Goal: Find contact information: Find contact information

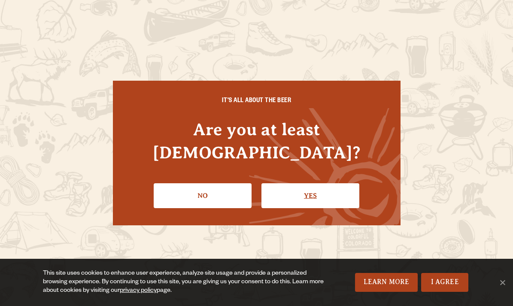
click at [291, 188] on link "Yes" at bounding box center [310, 195] width 98 height 25
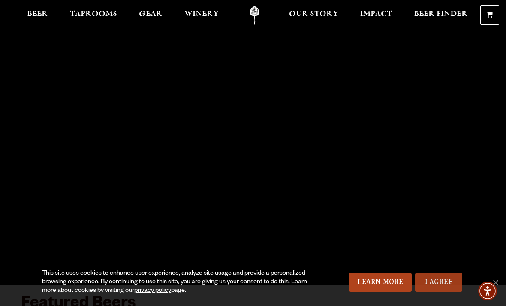
click at [435, 278] on link "I Agree" at bounding box center [438, 282] width 47 height 19
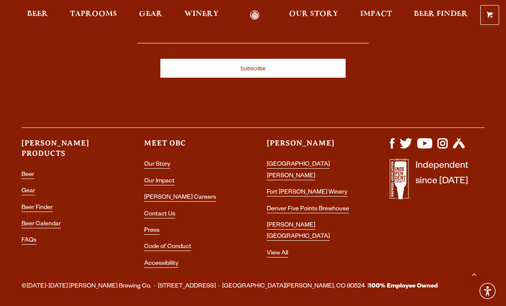
scroll to position [2310, 0]
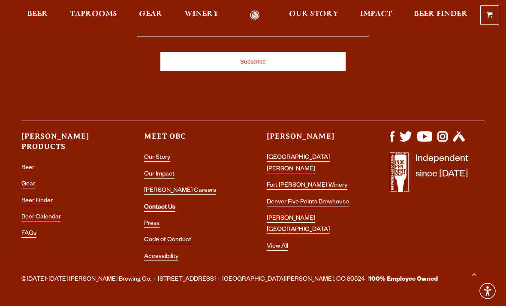
click at [166, 204] on link "Contact Us" at bounding box center [159, 208] width 31 height 8
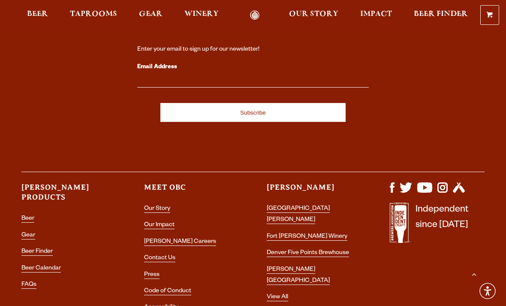
scroll to position [1697, 0]
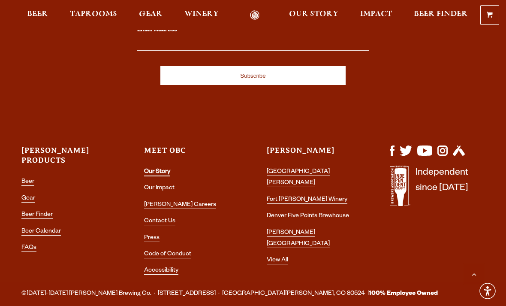
click at [159, 169] on link "Our Story" at bounding box center [157, 173] width 26 height 8
